Goal: Transaction & Acquisition: Purchase product/service

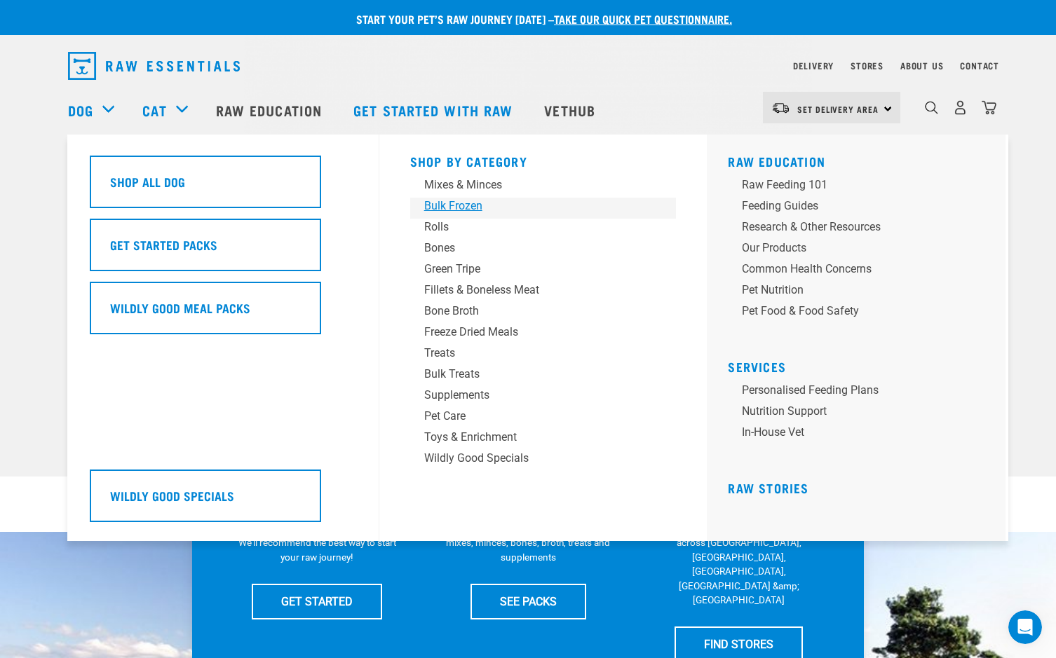
click at [472, 208] on div "Bulk Frozen" at bounding box center [533, 206] width 219 height 17
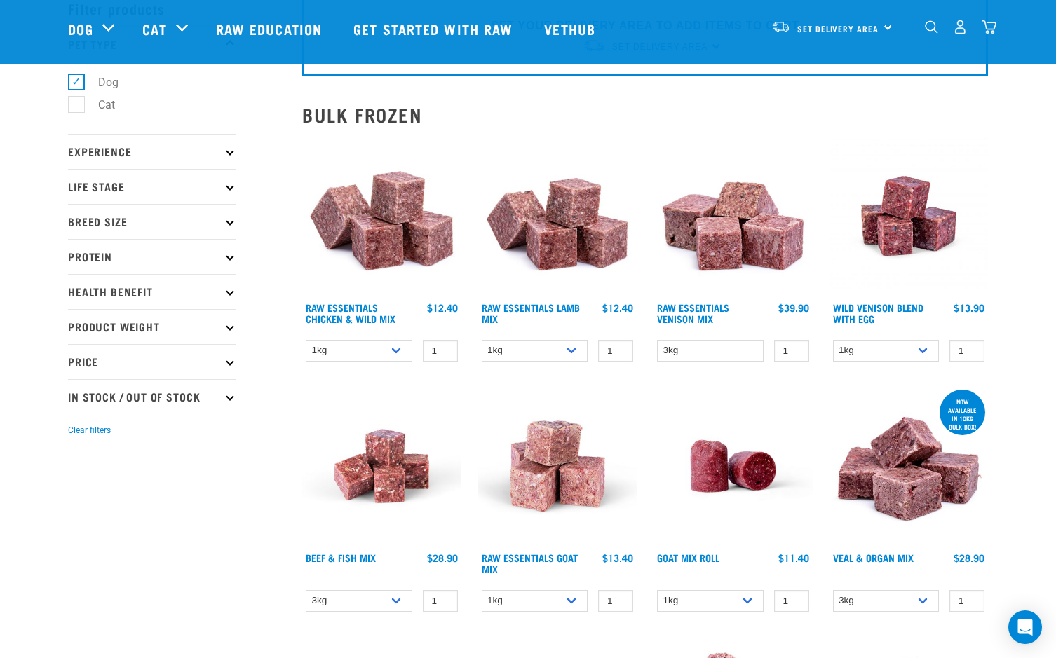
scroll to position [62, 0]
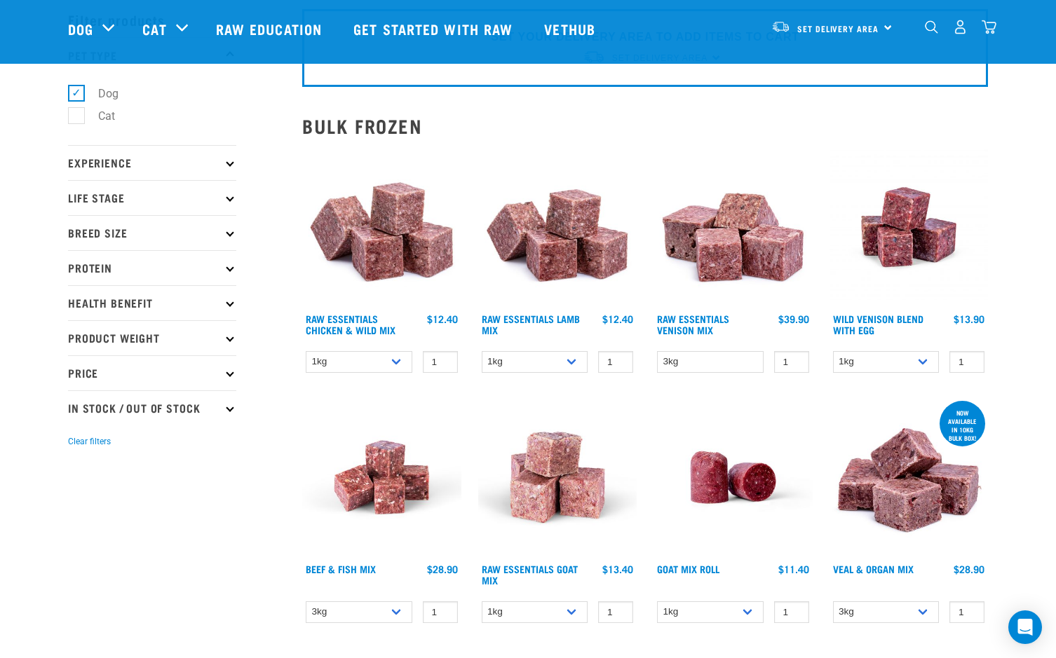
click at [234, 372] on p "Price" at bounding box center [152, 372] width 168 height 35
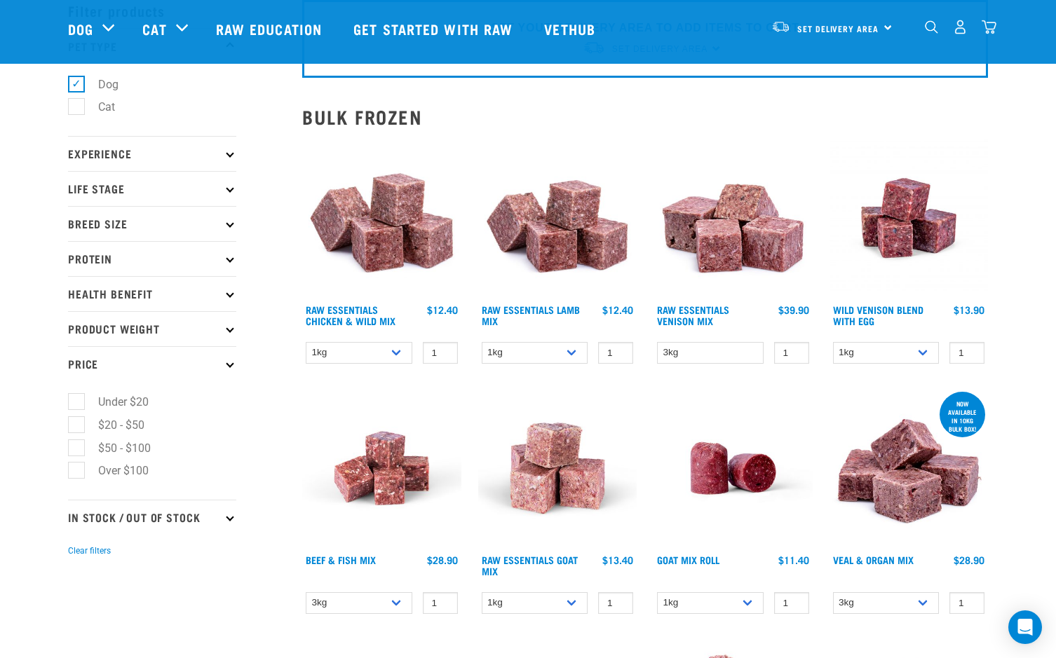
scroll to position [69, 0]
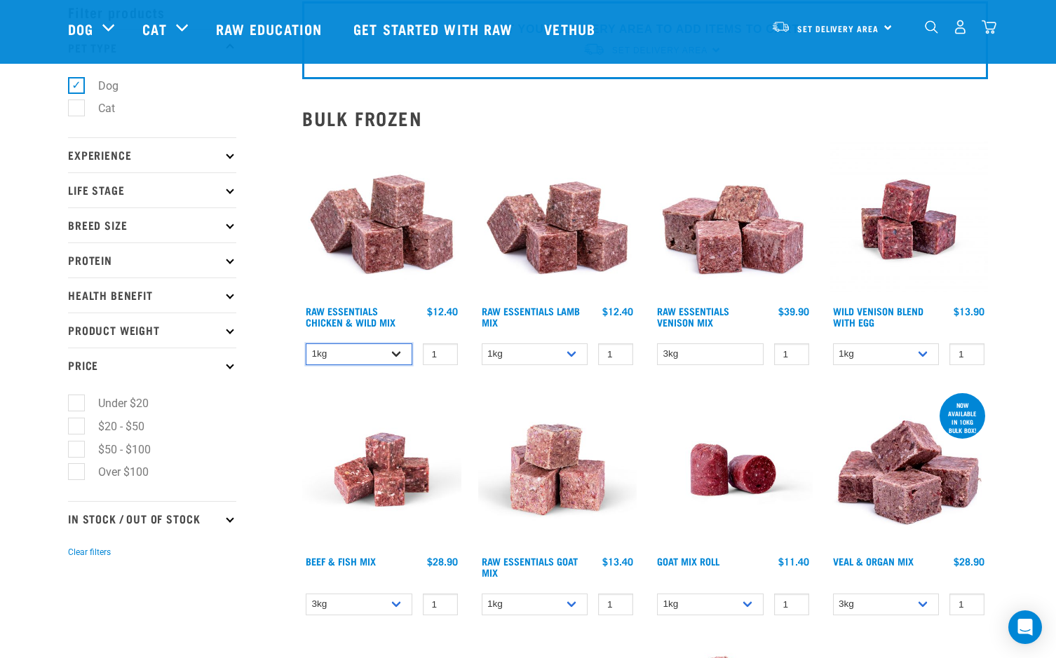
select select "709"
type input "0"
click at [618, 356] on input "0" at bounding box center [615, 355] width 35 height 22
select select "24"
select select "34496"
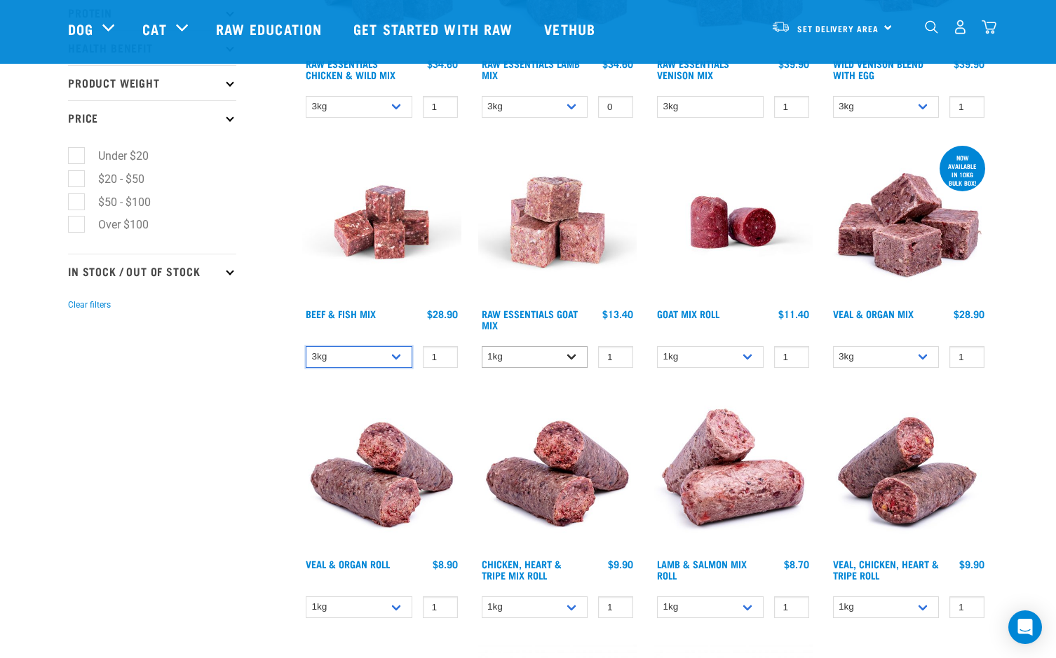
scroll to position [321, 0]
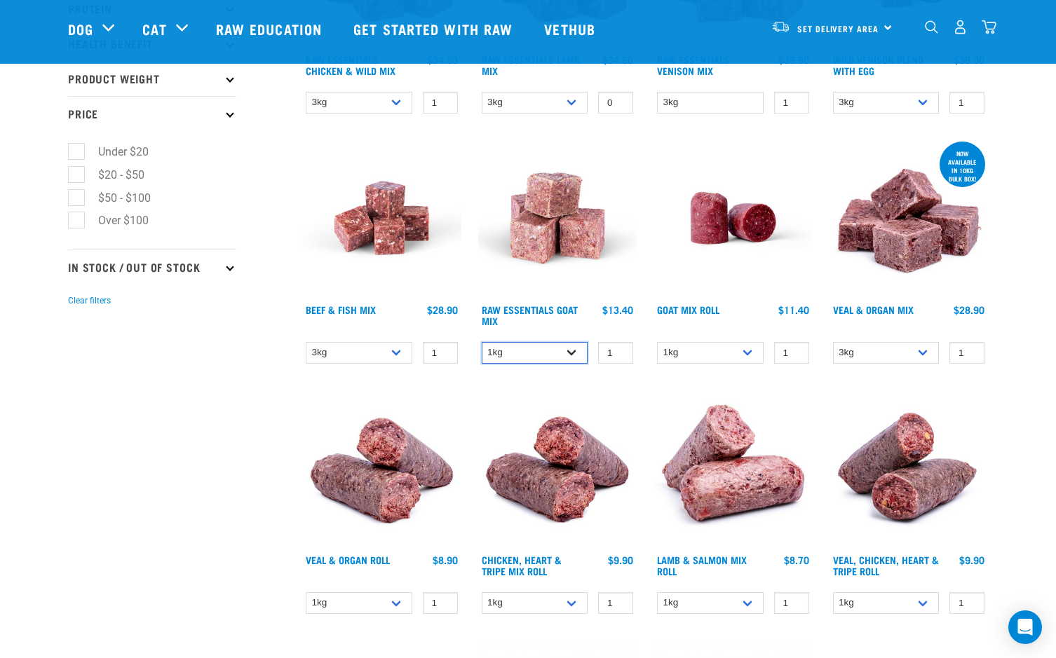
select select "337219"
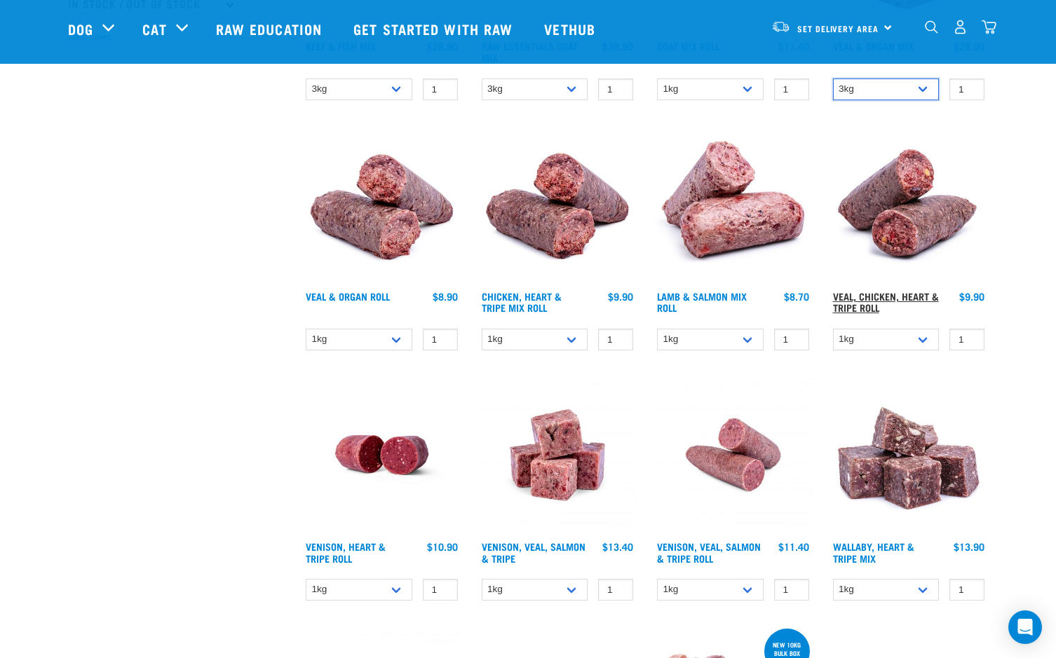
scroll to position [587, 0]
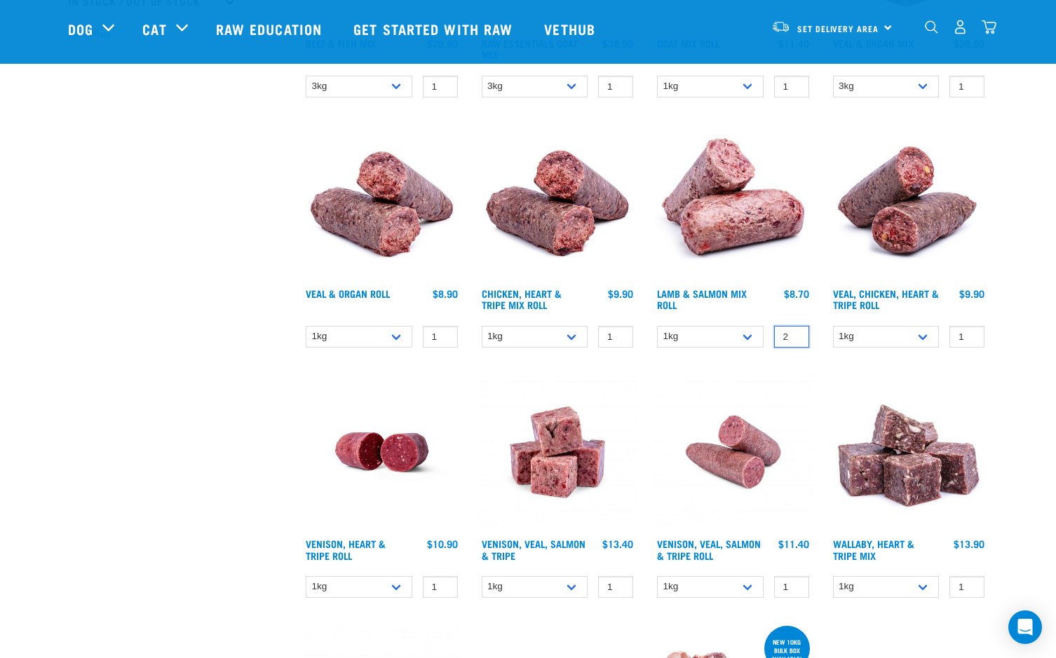
click at [794, 334] on input "2" at bounding box center [791, 337] width 35 height 22
type input "3"
click at [793, 334] on input "3" at bounding box center [791, 337] width 35 height 22
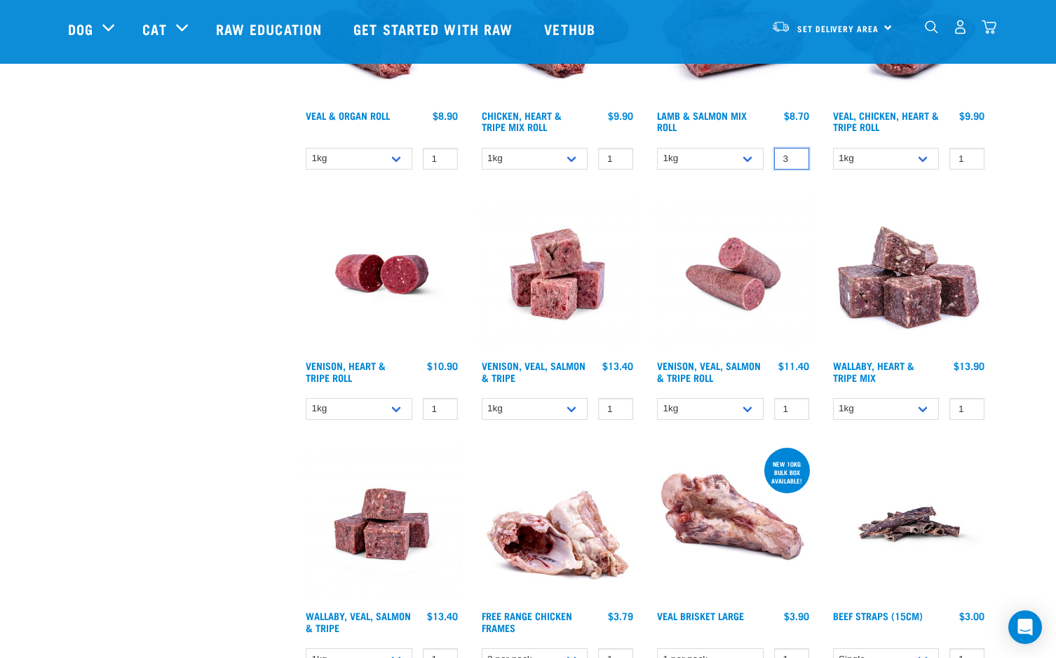
scroll to position [776, 0]
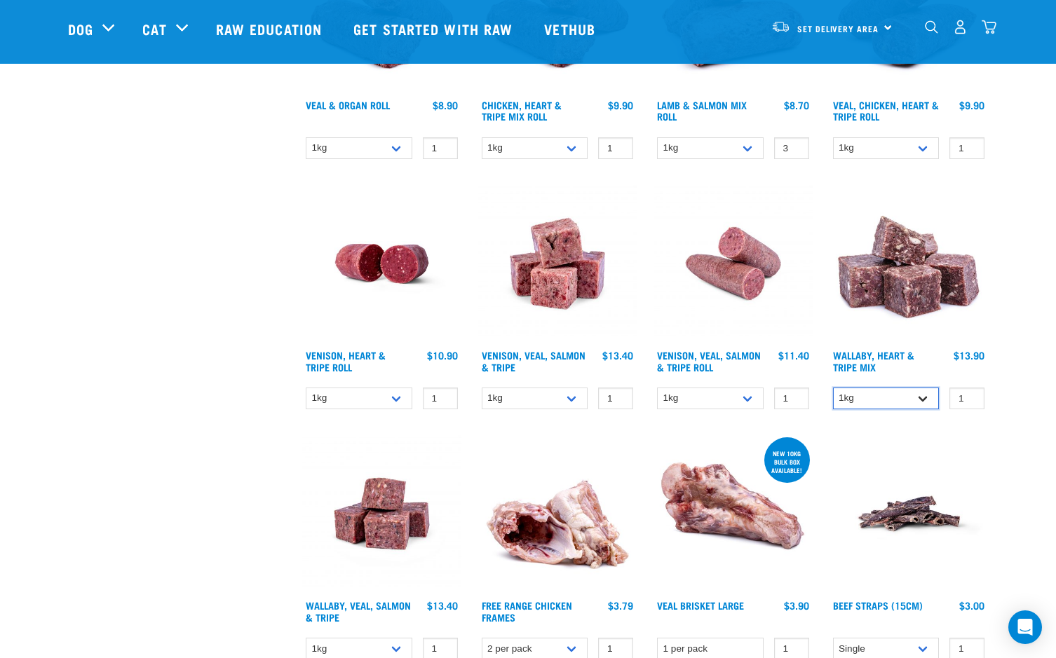
select select "776"
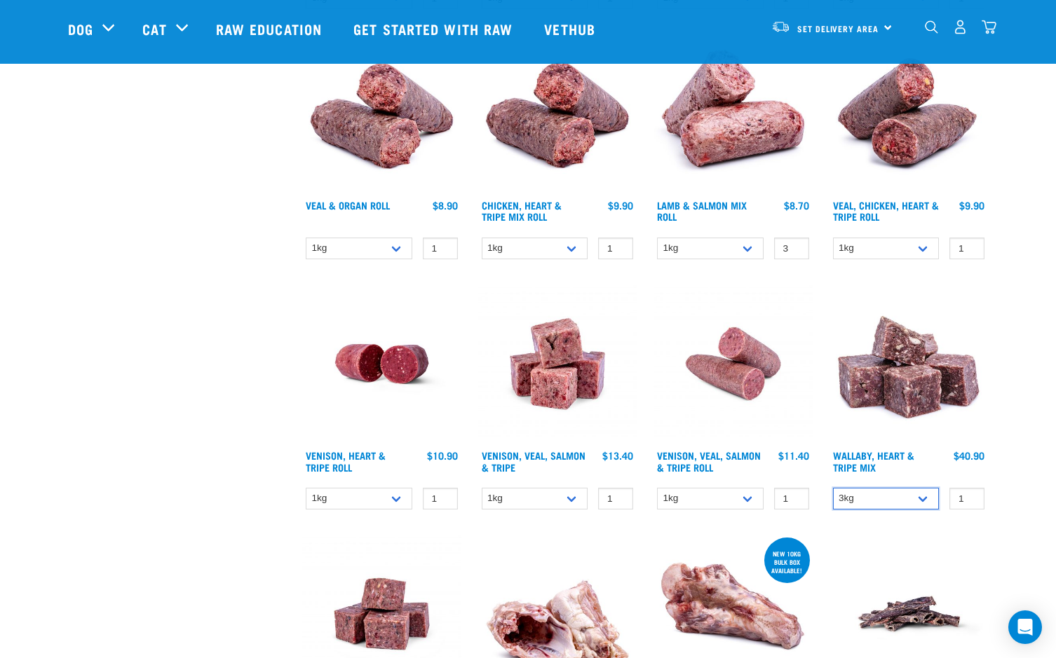
scroll to position [675, 0]
type input "2"
click at [794, 252] on input "2" at bounding box center [791, 249] width 35 height 22
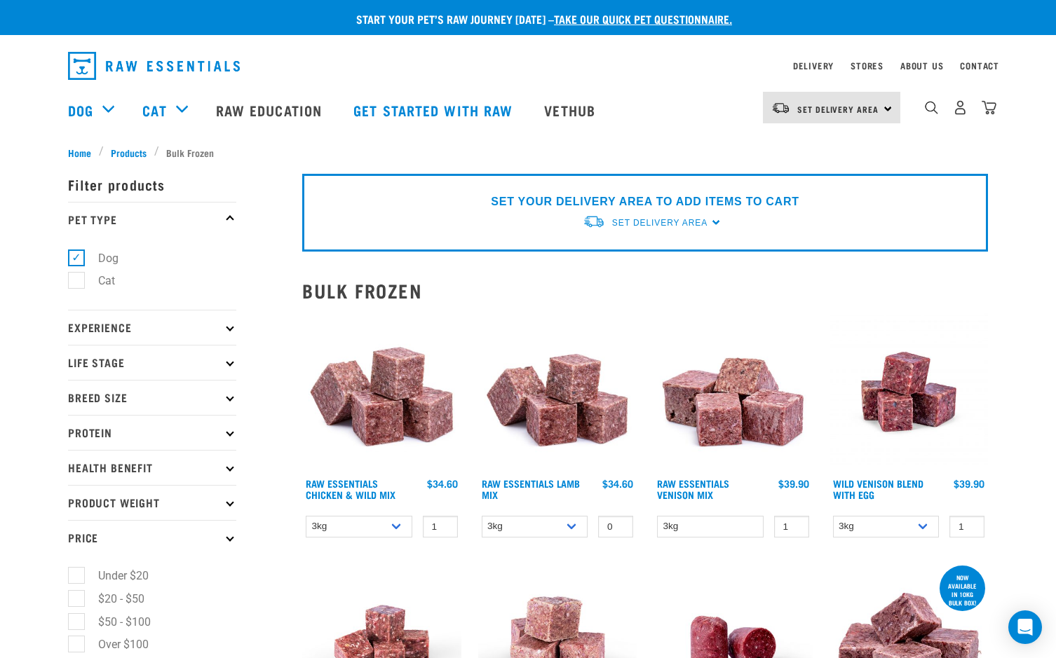
scroll to position [0, 0]
click at [670, 220] on span "Set Delivery Area" at bounding box center [659, 223] width 95 height 10
click at [628, 257] on link "[GEOGRAPHIC_DATA]" at bounding box center [653, 255] width 140 height 23
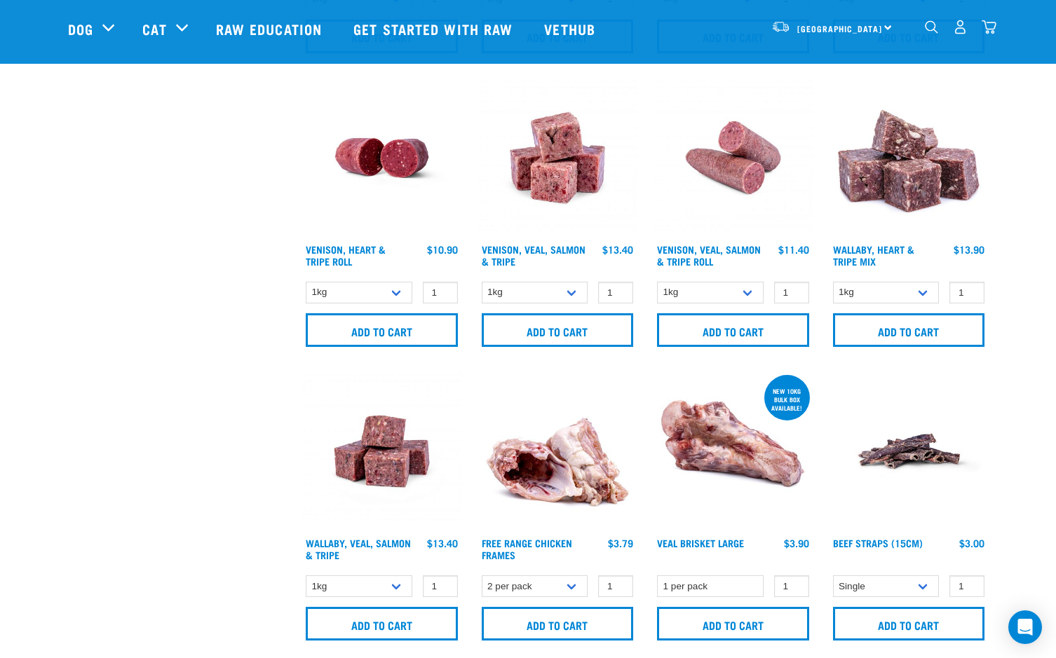
scroll to position [920, 0]
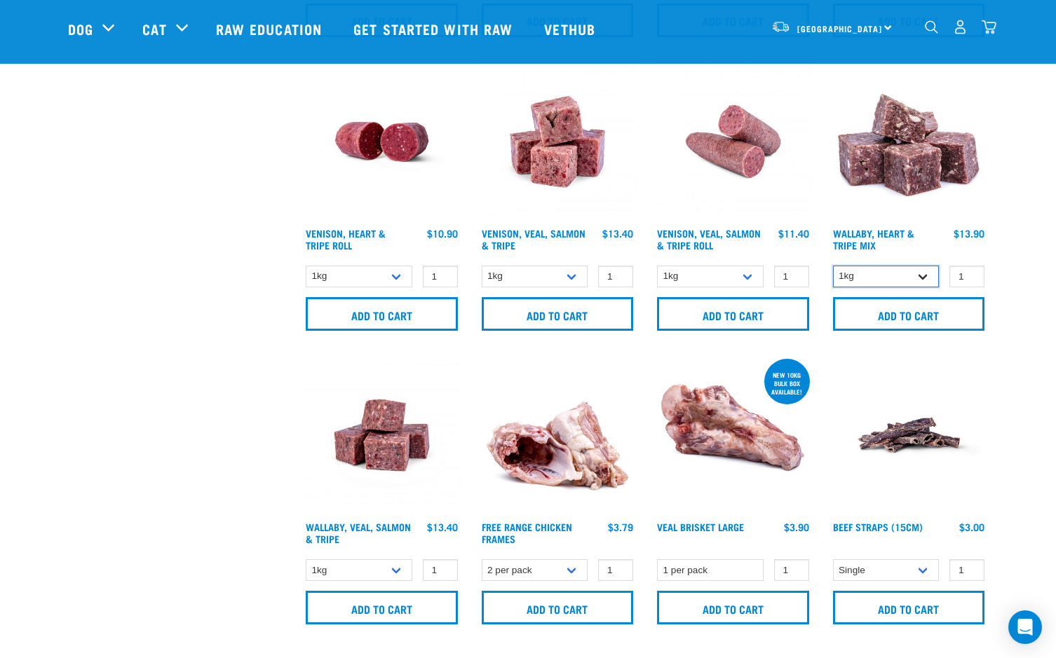
select select "776"
click at [891, 313] on input "Add to cart" at bounding box center [909, 314] width 152 height 34
select select "62284"
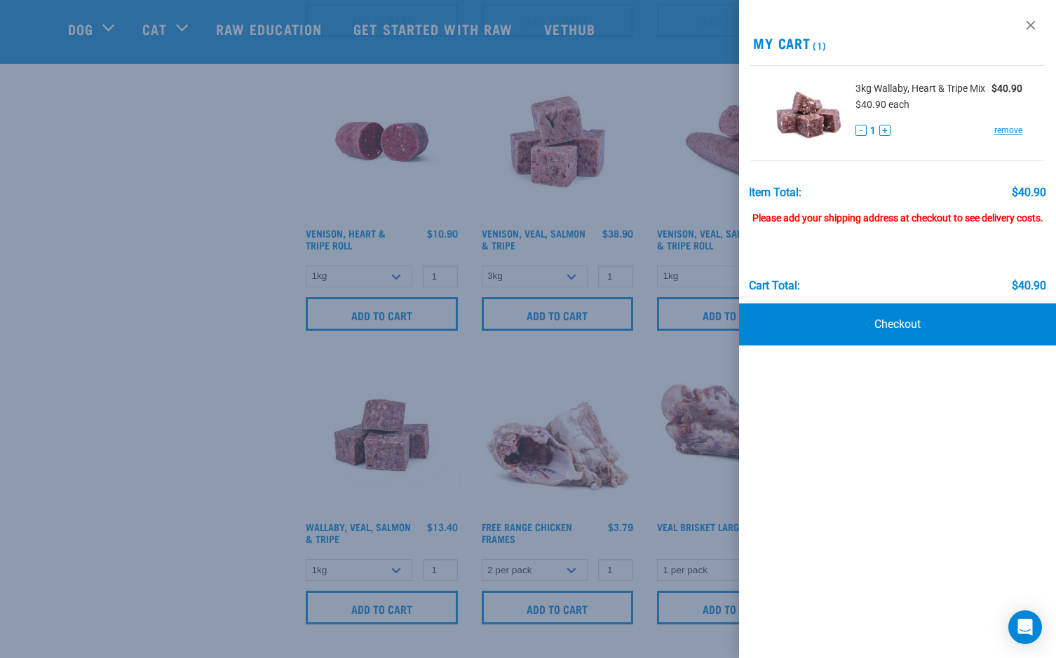
click at [570, 313] on div at bounding box center [528, 329] width 1056 height 658
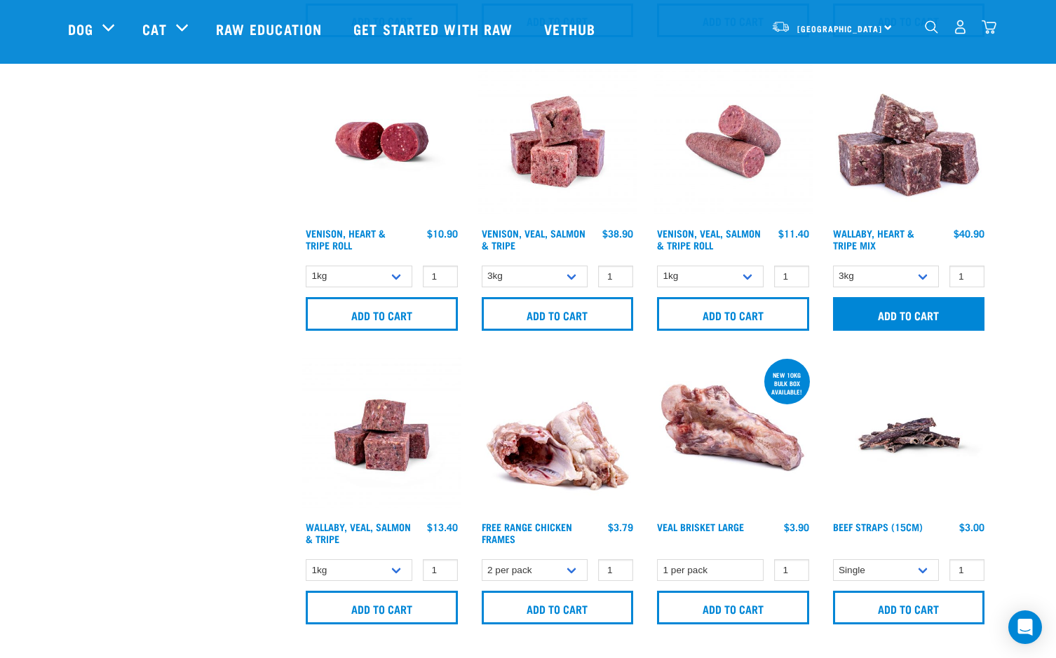
click at [895, 313] on input "Add to cart" at bounding box center [909, 314] width 152 height 34
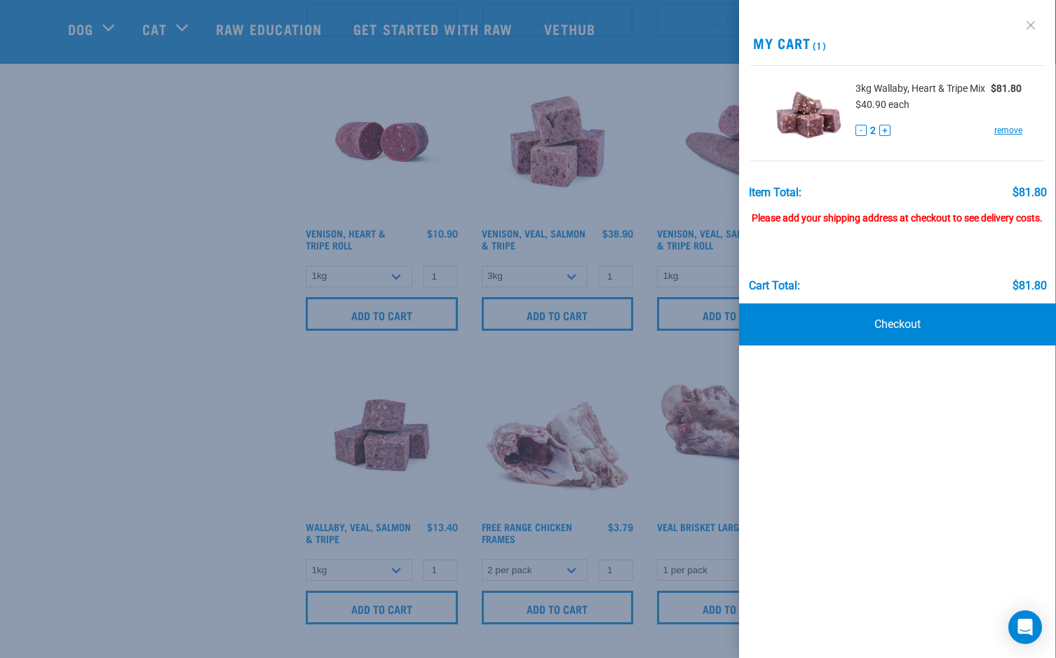
click at [1032, 26] on link at bounding box center [1030, 25] width 22 height 22
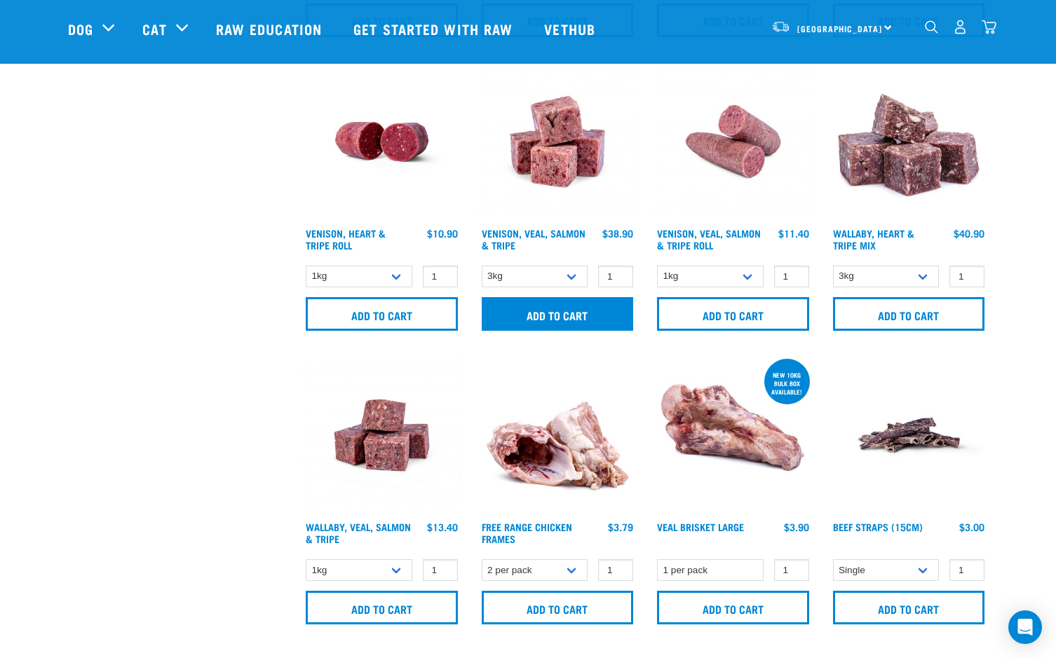
click at [547, 315] on input "Add to cart" at bounding box center [558, 314] width 152 height 34
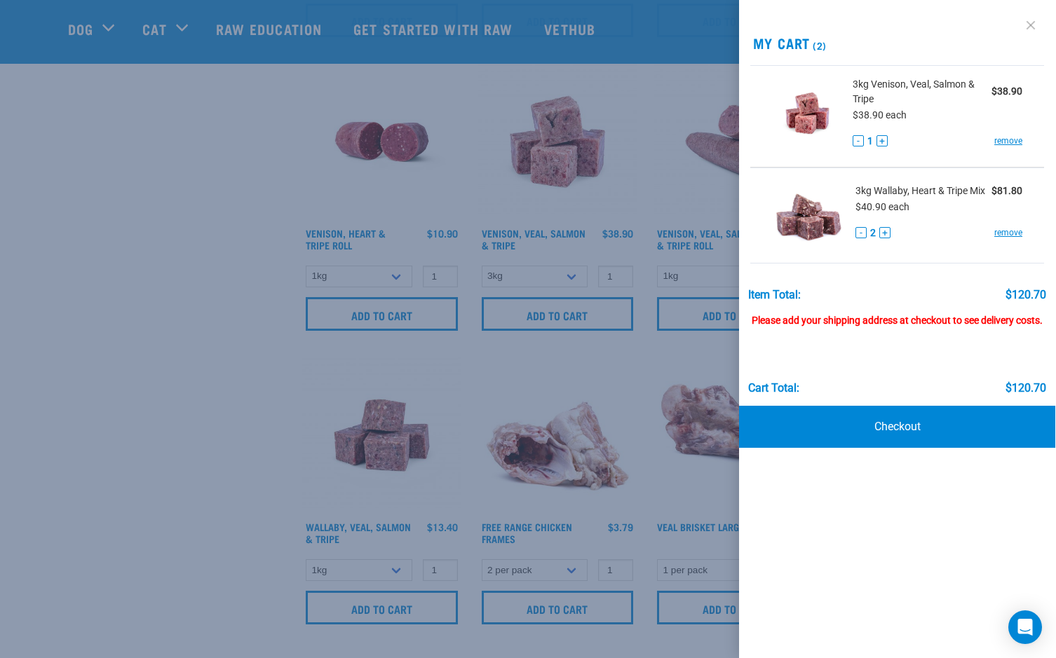
click at [1028, 24] on link at bounding box center [1030, 25] width 22 height 22
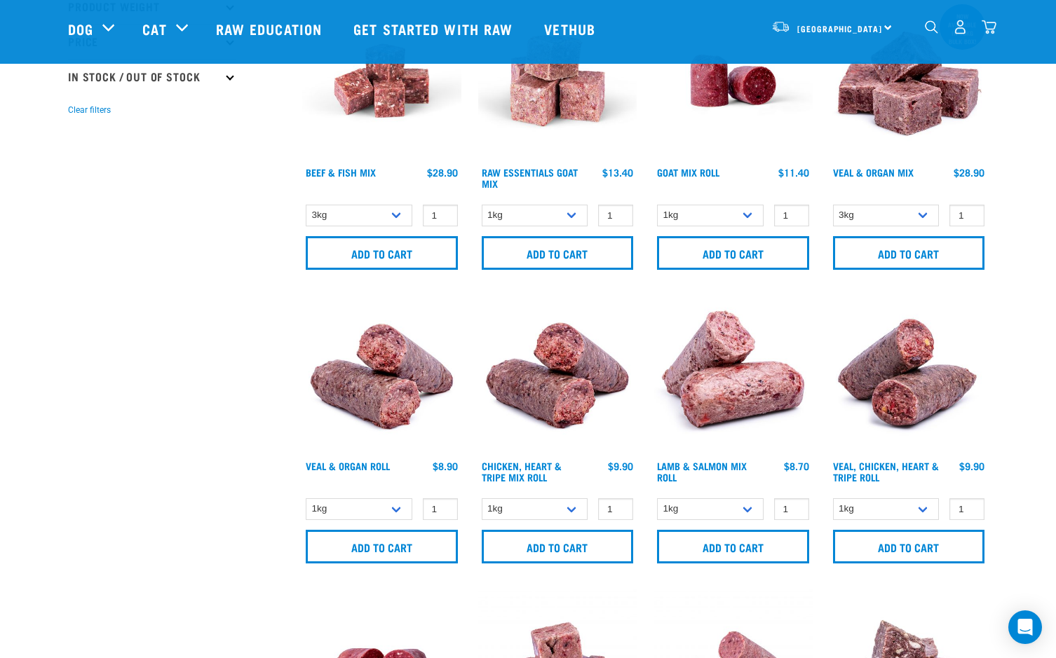
scroll to position [384, 0]
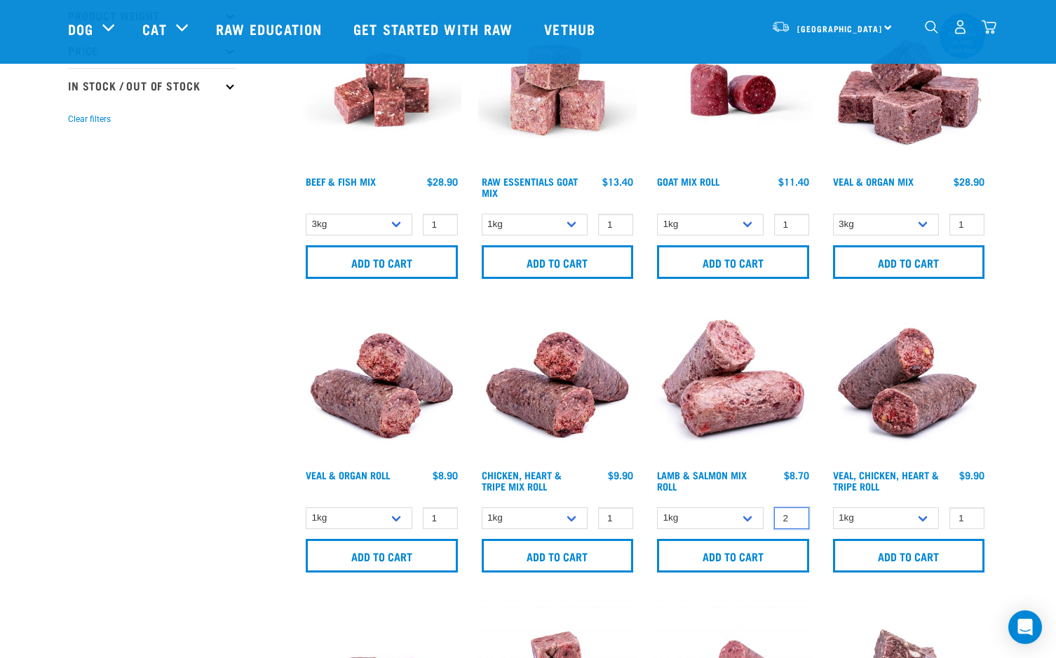
click at [792, 516] on input "2" at bounding box center [791, 519] width 35 height 22
type input "3"
click at [792, 516] on input "3" at bounding box center [791, 519] width 35 height 22
click at [735, 554] on input "Add to cart" at bounding box center [733, 556] width 152 height 34
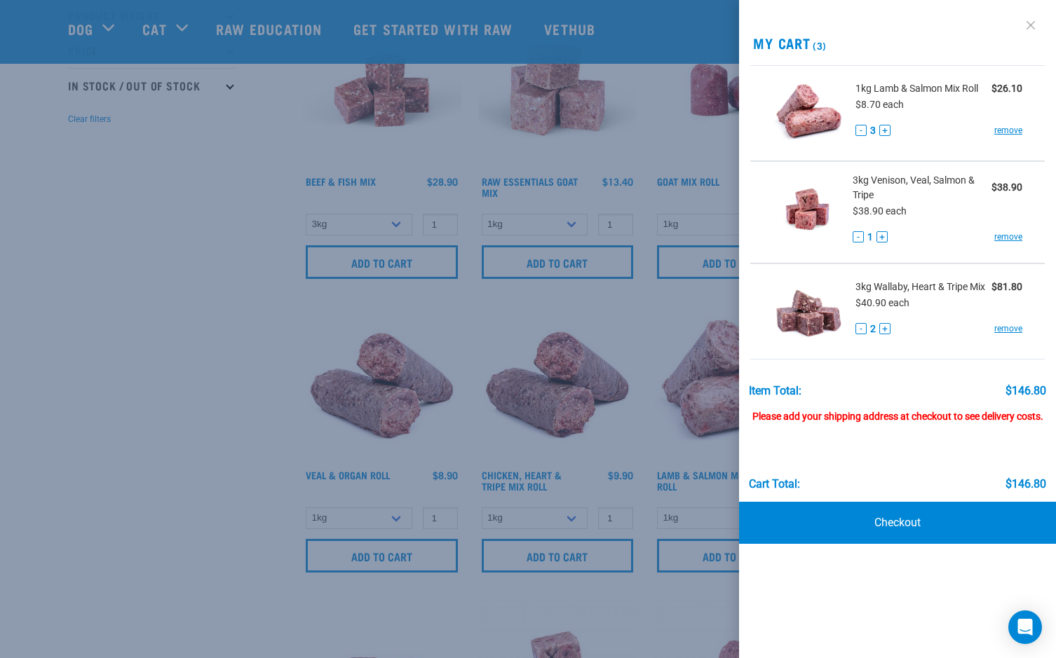
click at [1030, 20] on link at bounding box center [1030, 25] width 22 height 22
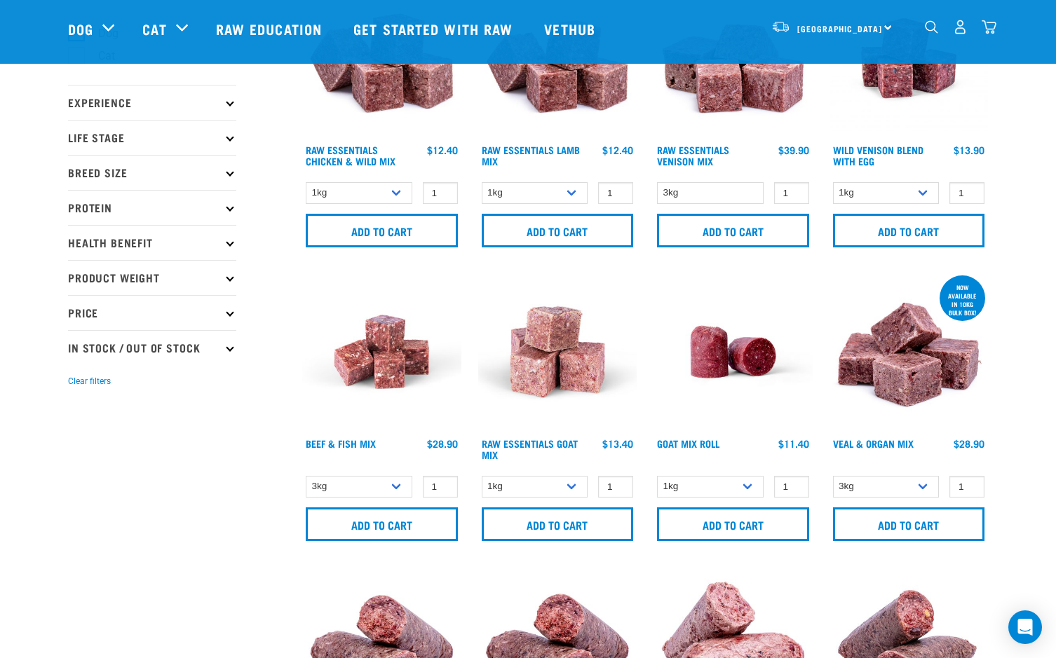
scroll to position [118, 0]
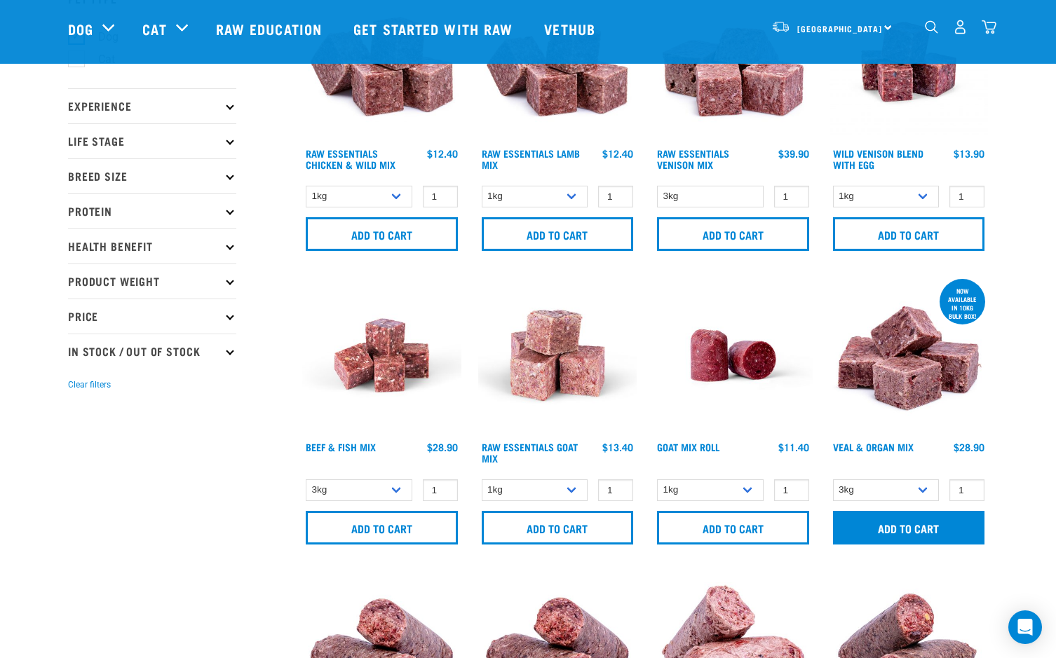
click at [909, 527] on input "Add to cart" at bounding box center [909, 528] width 152 height 34
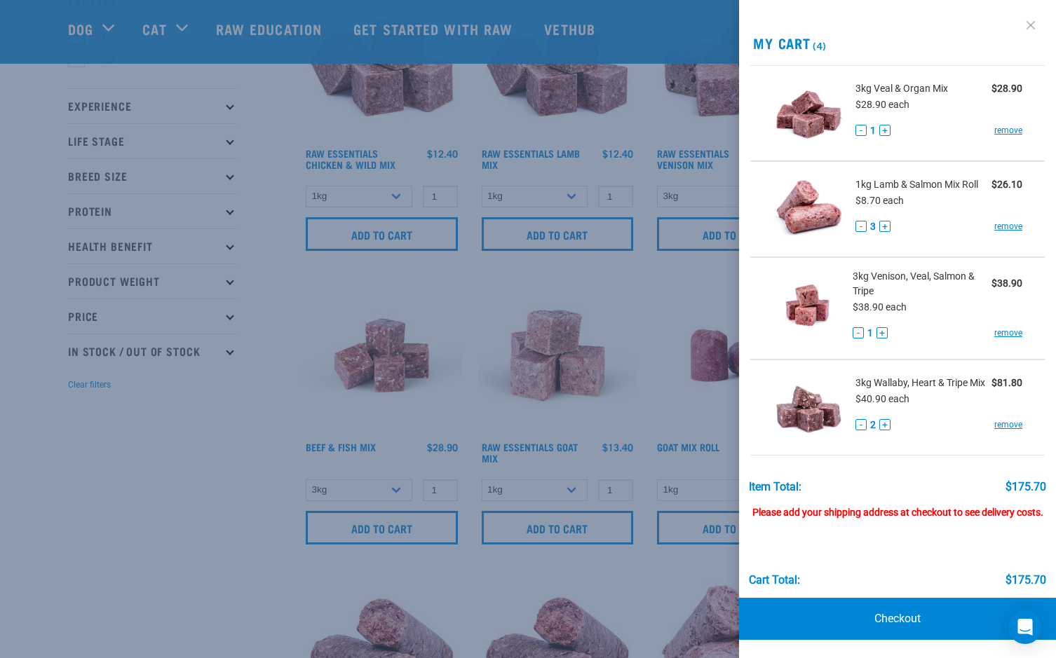
click at [1030, 25] on link at bounding box center [1030, 25] width 22 height 22
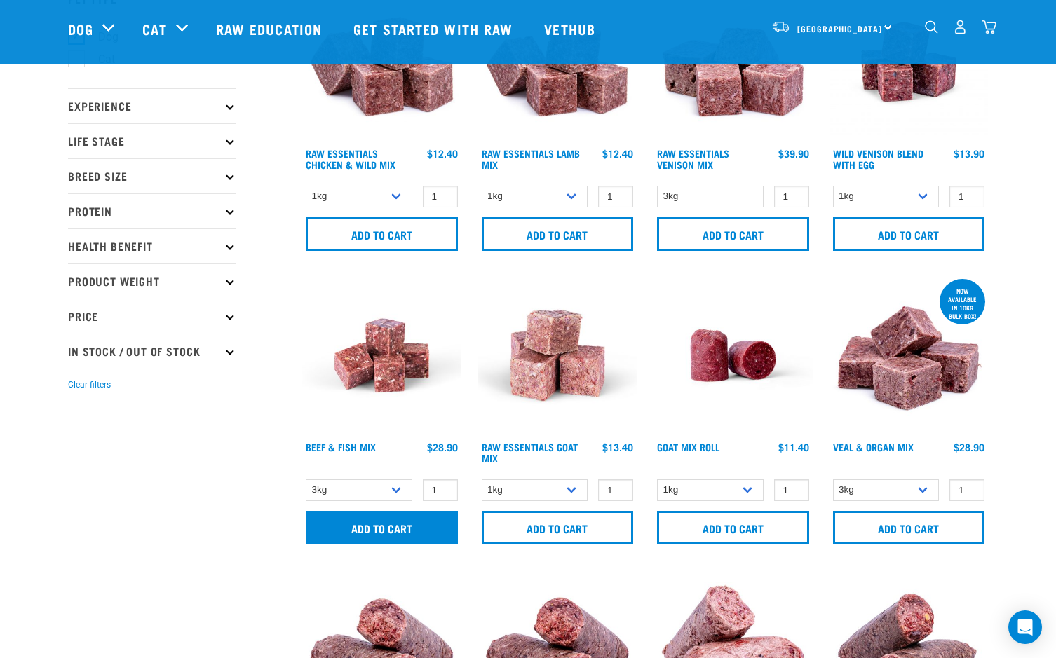
click at [383, 525] on input "Add to cart" at bounding box center [382, 528] width 152 height 34
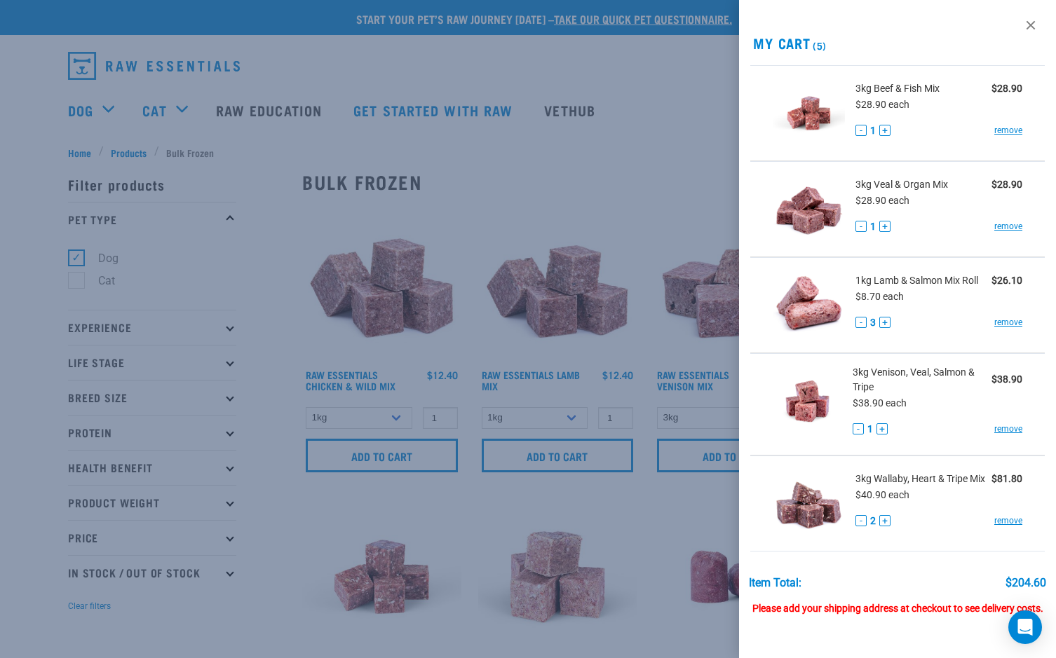
scroll to position [0, 0]
click at [1031, 24] on link at bounding box center [1030, 25] width 22 height 22
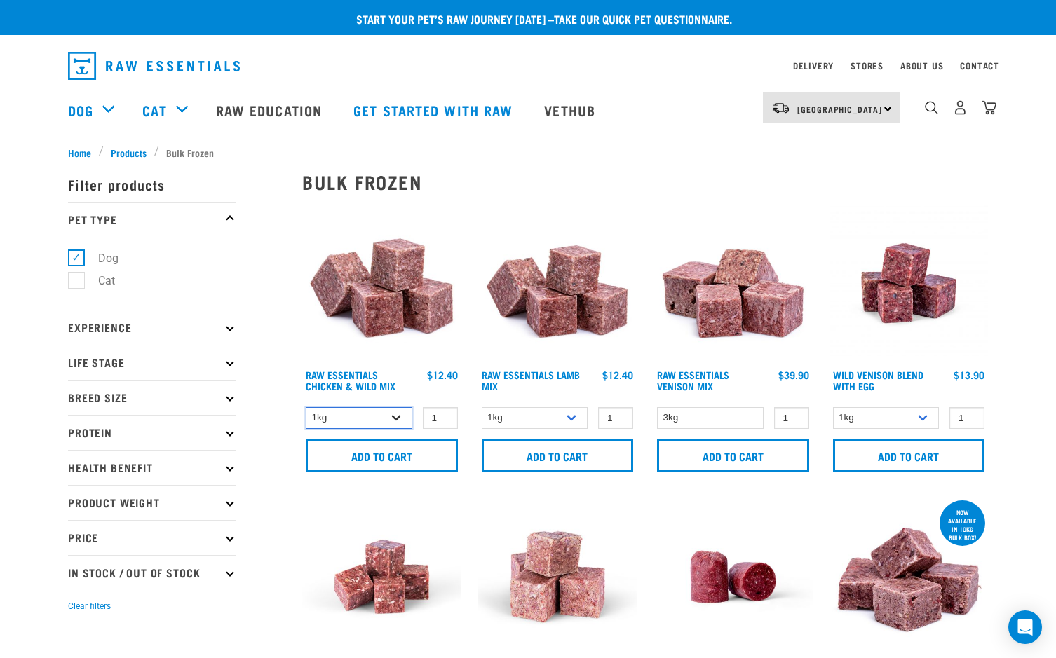
select select "709"
click at [377, 456] on input "Add to cart" at bounding box center [382, 456] width 152 height 34
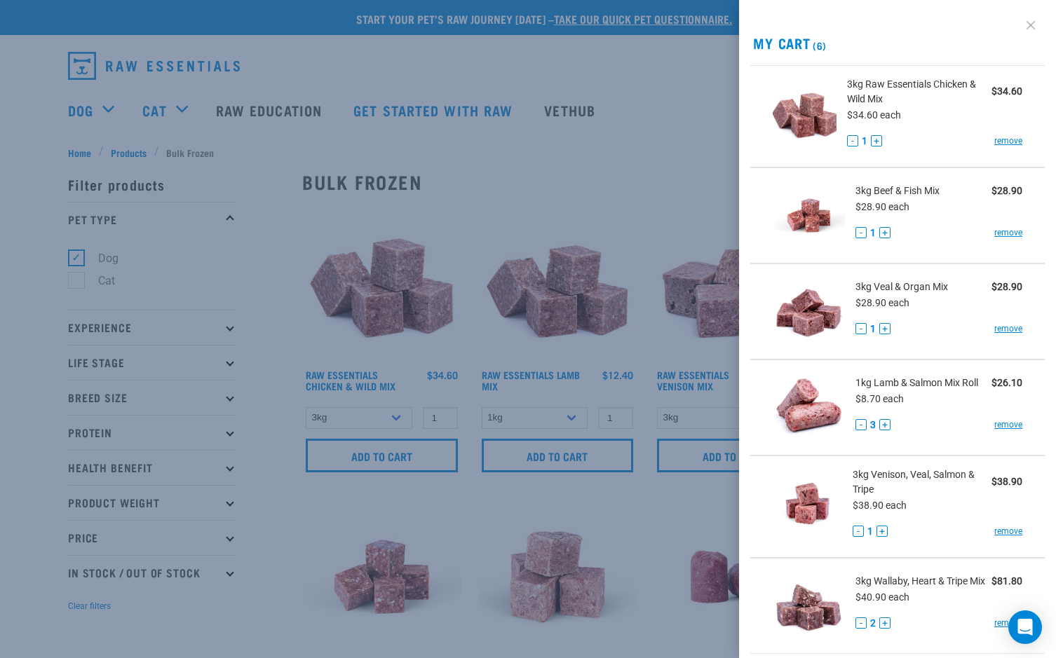
click at [1029, 22] on link at bounding box center [1030, 25] width 22 height 22
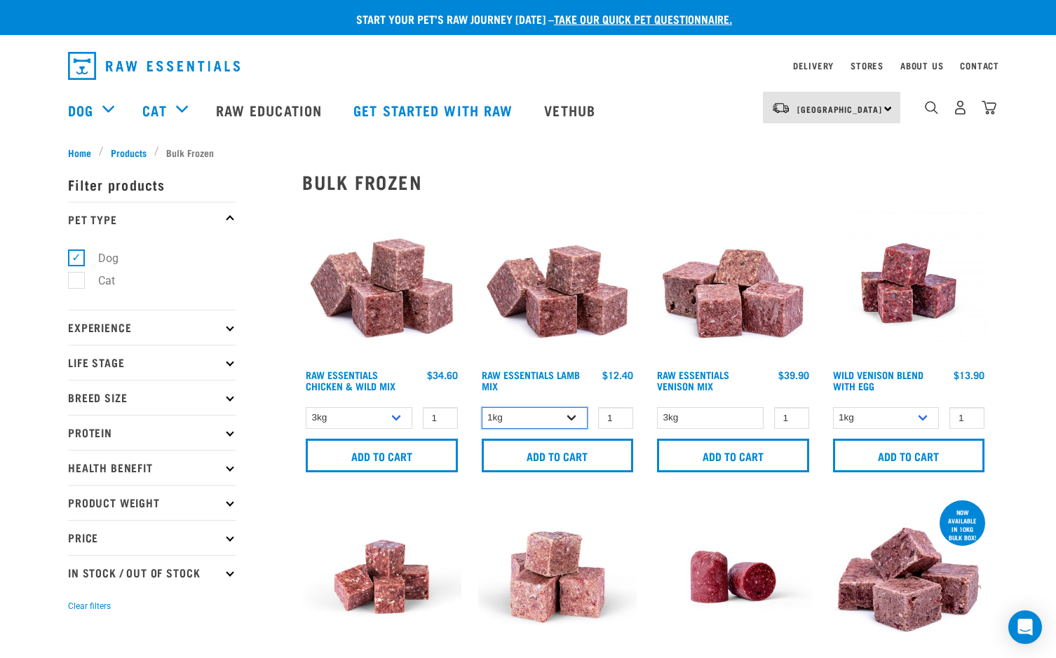
select select "24"
click at [576, 449] on input "Add to cart" at bounding box center [558, 456] width 152 height 34
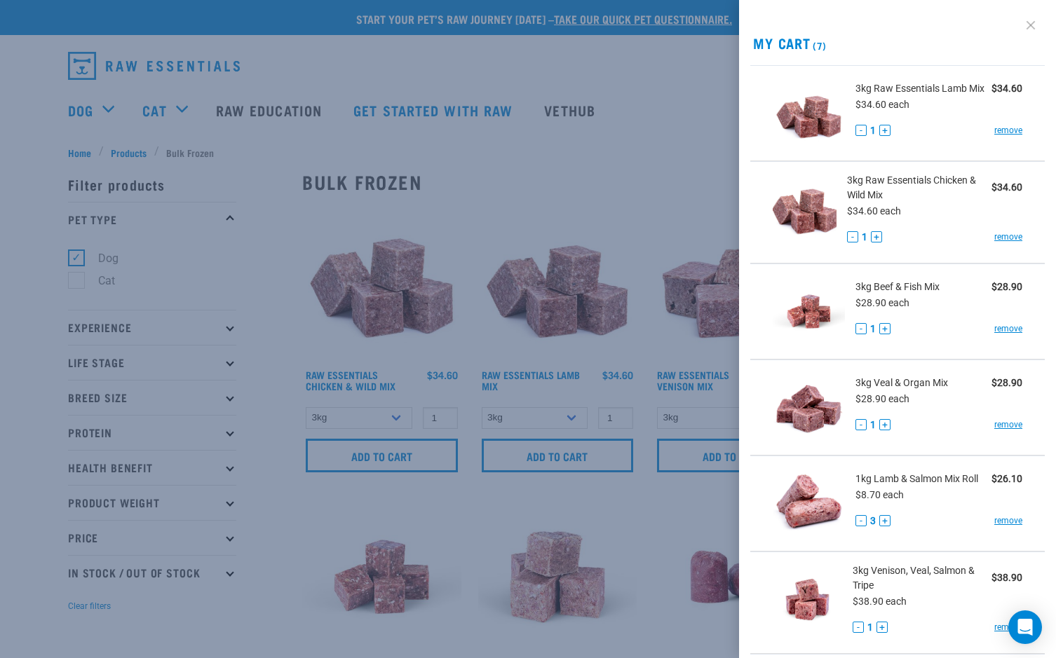
click at [1031, 24] on link at bounding box center [1030, 25] width 22 height 22
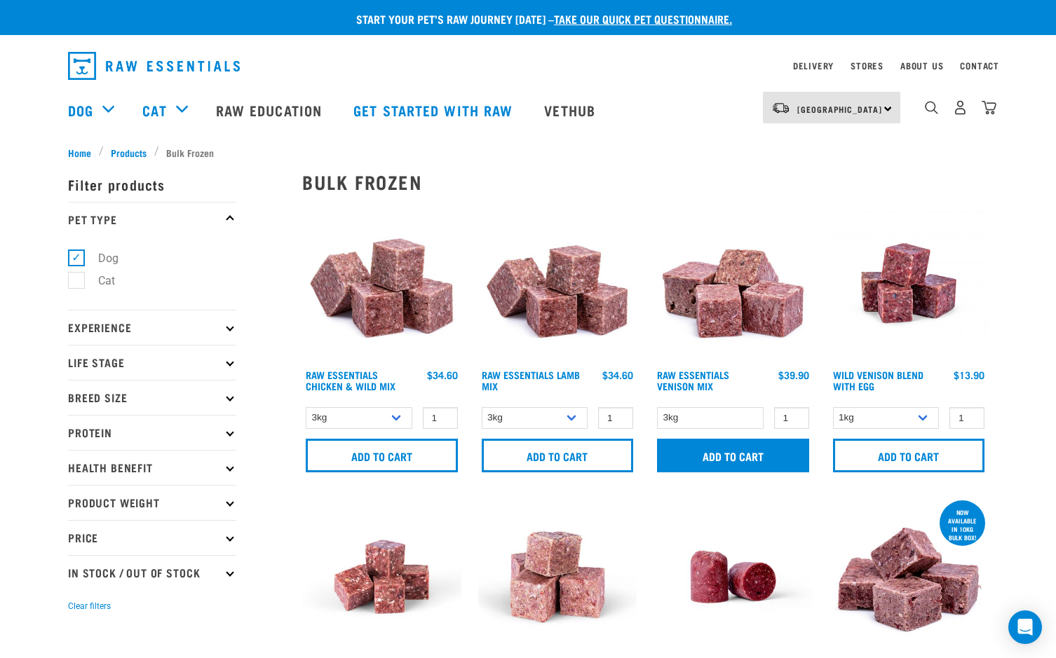
click at [717, 450] on input "Add to cart" at bounding box center [733, 456] width 152 height 34
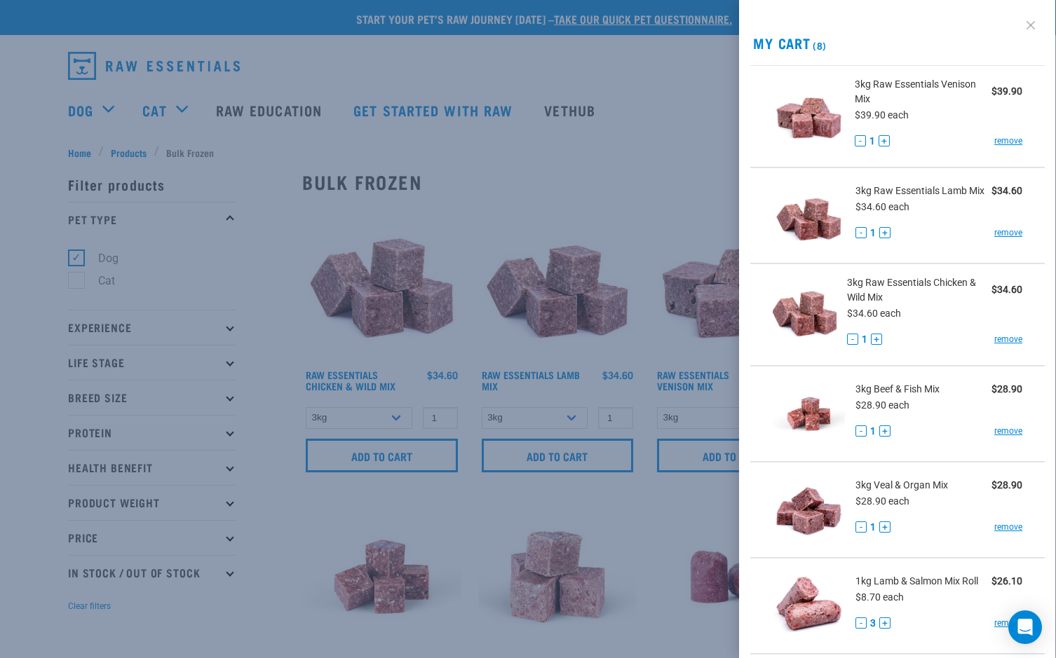
click at [1030, 25] on link at bounding box center [1030, 25] width 22 height 22
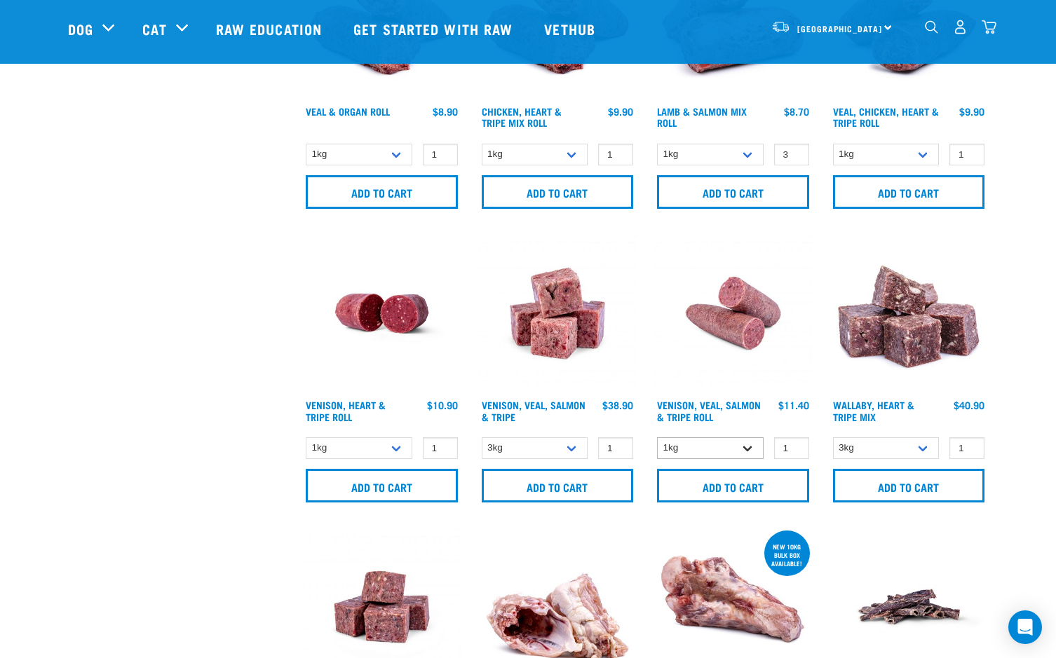
scroll to position [751, 0]
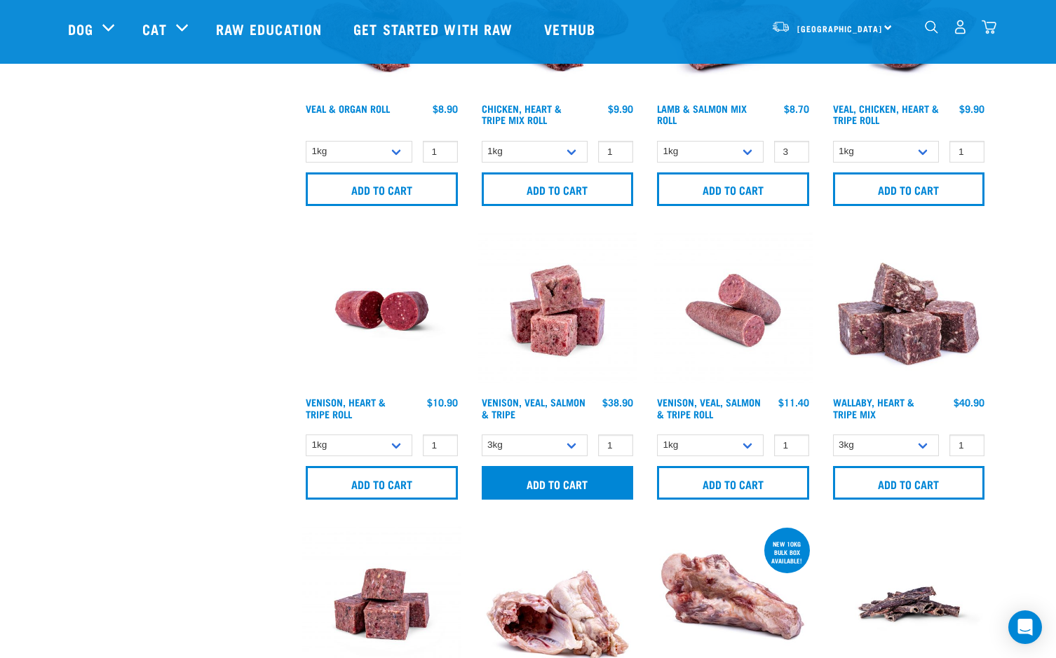
click at [570, 479] on input "Add to cart" at bounding box center [558, 483] width 152 height 34
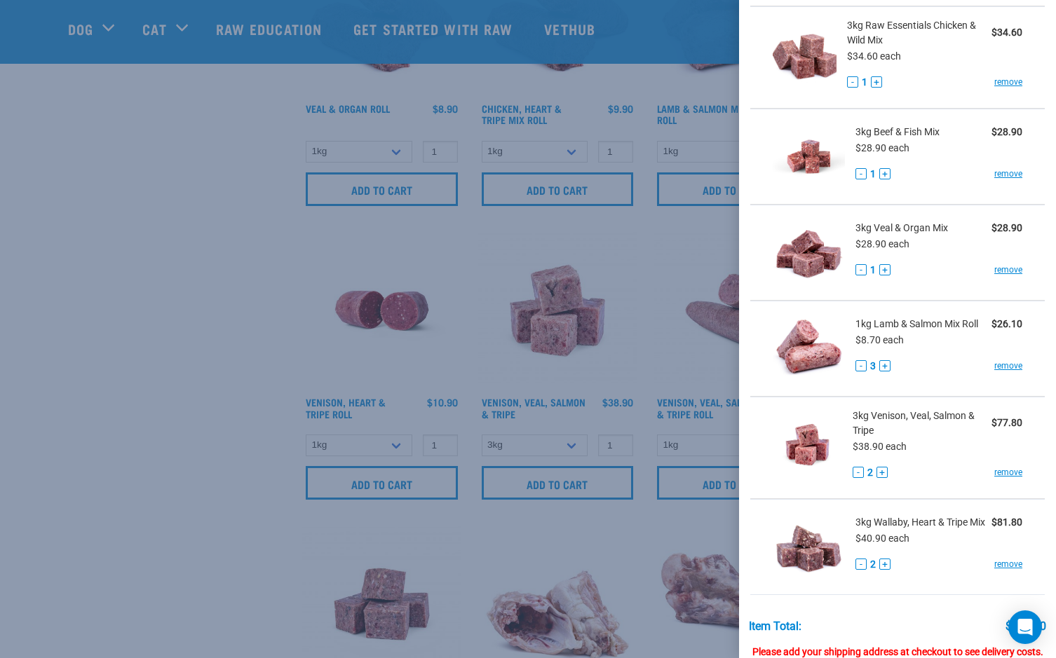
scroll to position [272, 0]
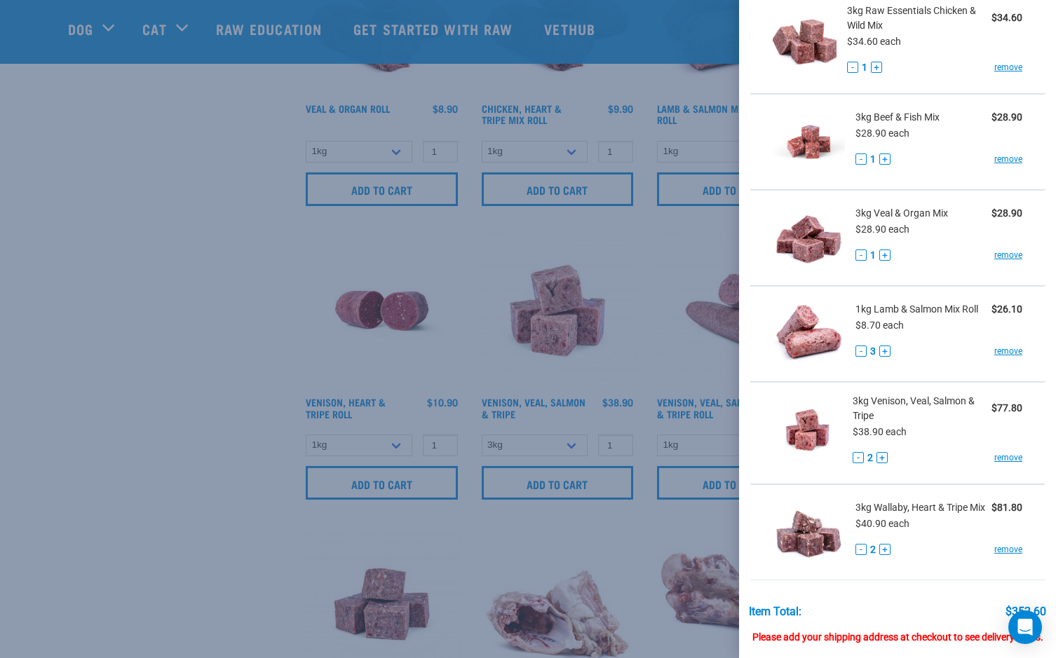
click at [860, 351] on button "-" at bounding box center [860, 351] width 11 height 11
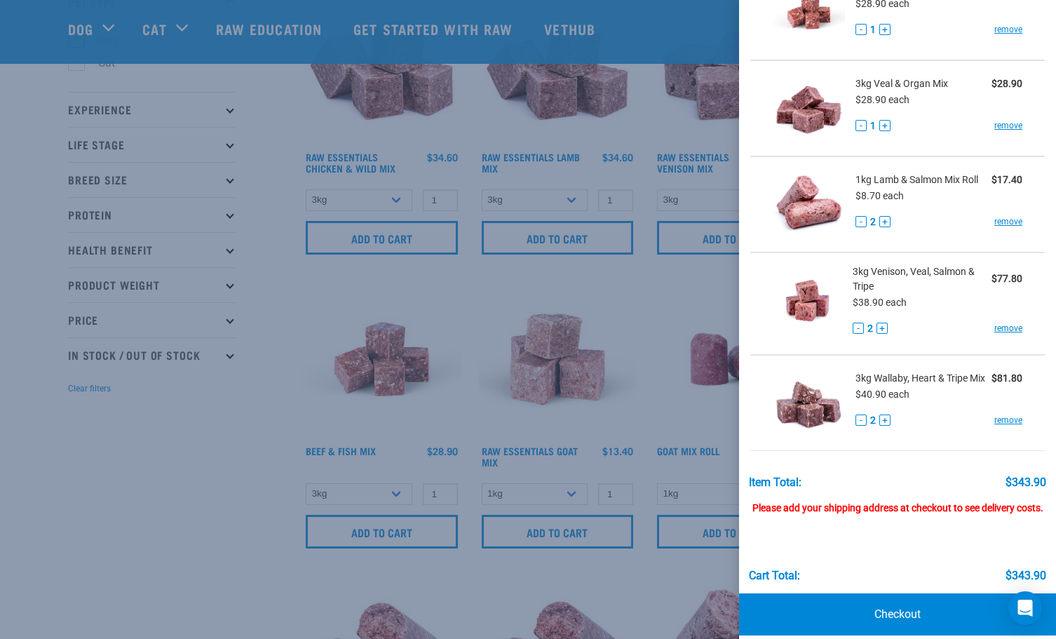
scroll to position [112, 0]
